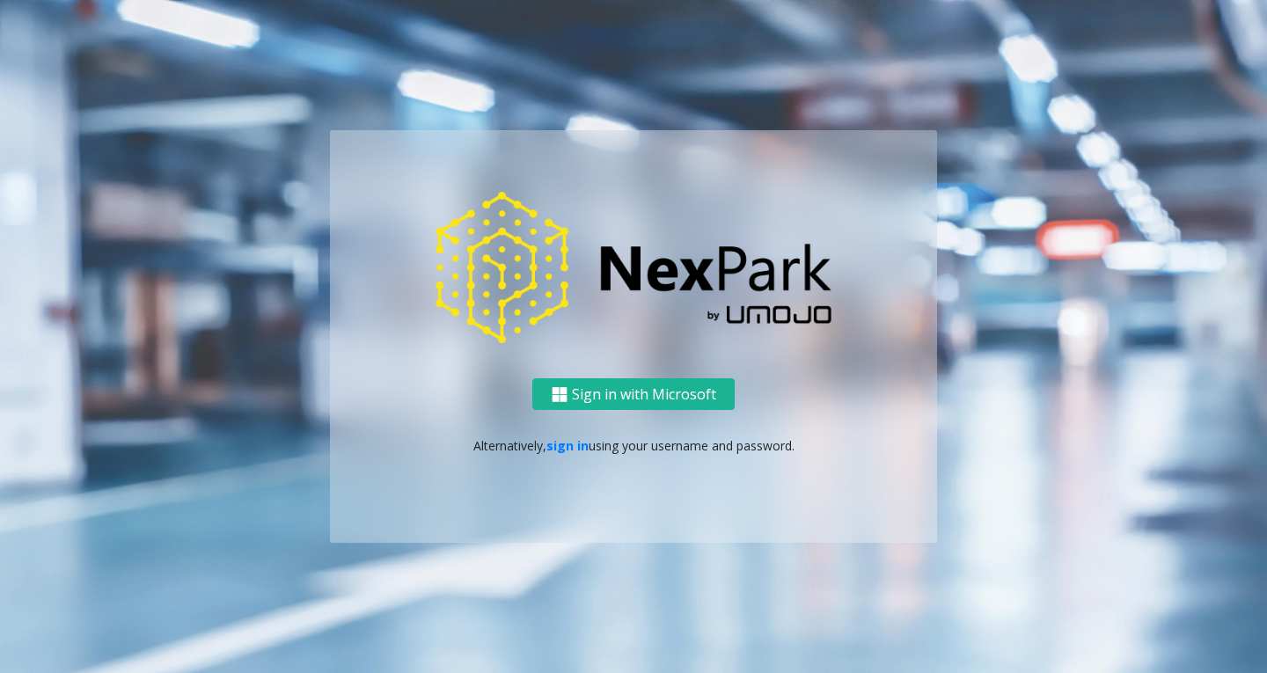
click at [604, 377] on div "Sign in with Microsoft Alternatively, sign in using your username and password." at bounding box center [633, 337] width 607 height 414
click at [606, 393] on button "Sign in with Microsoft" at bounding box center [633, 394] width 202 height 33
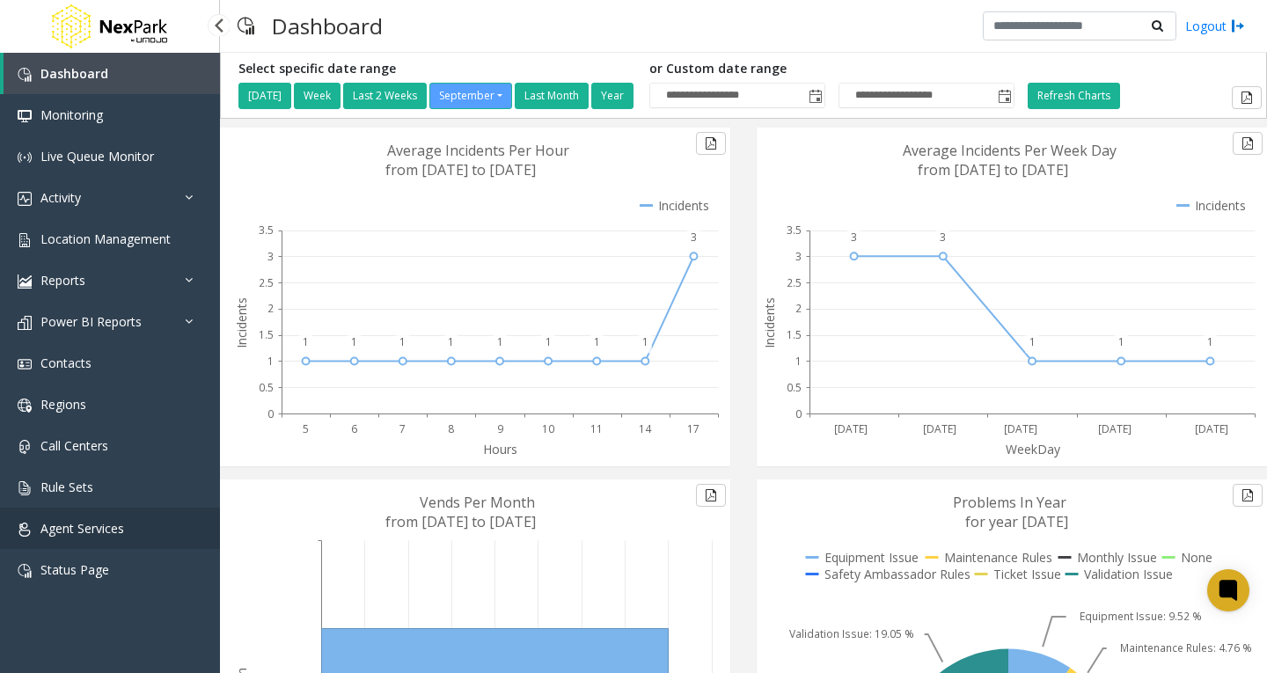
click at [114, 524] on span "Agent Services" at bounding box center [82, 528] width 84 height 17
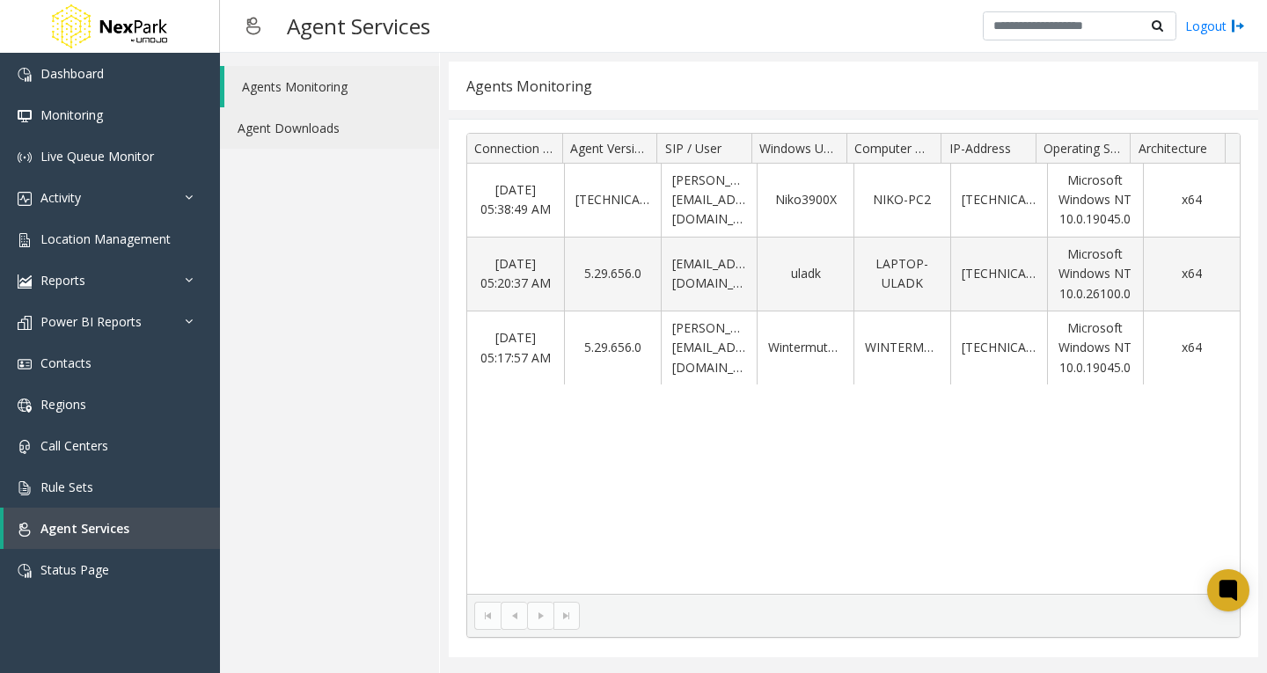
click at [315, 121] on link "Agent Downloads" at bounding box center [329, 127] width 219 height 41
